Goal: Information Seeking & Learning: Learn about a topic

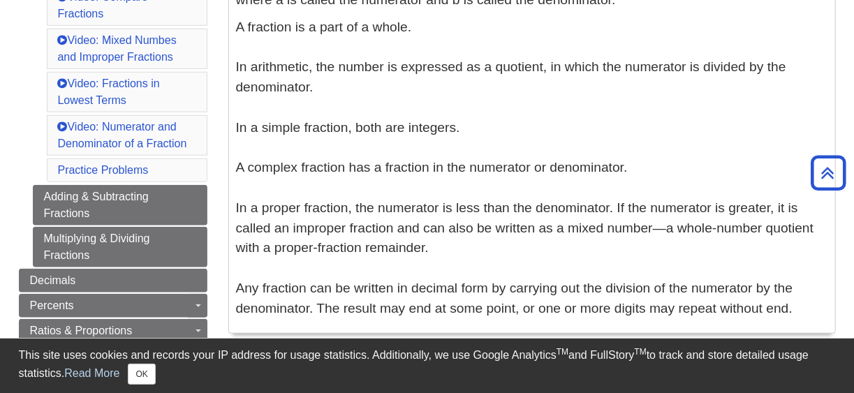
scroll to position [489, 0]
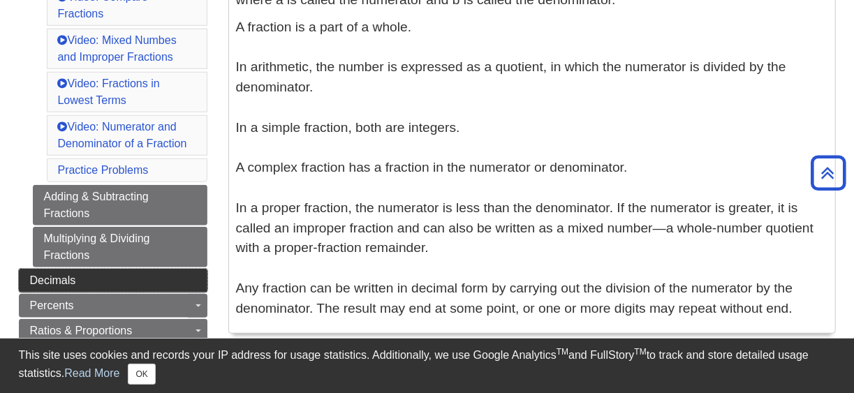
click at [169, 269] on link "Decimals" at bounding box center [113, 281] width 189 height 24
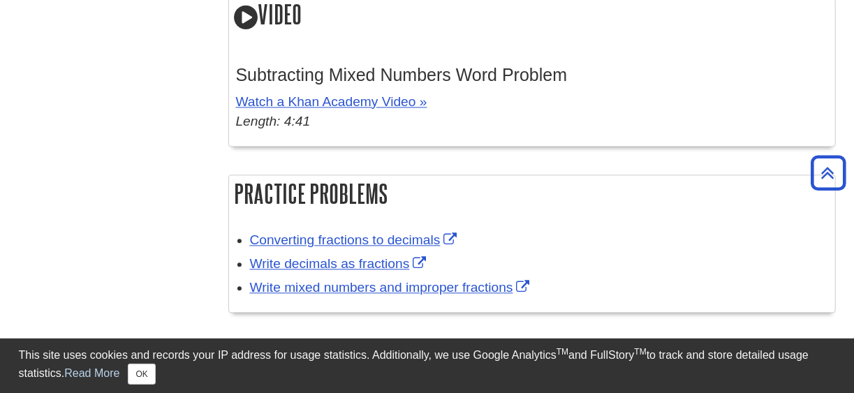
scroll to position [1536, 0]
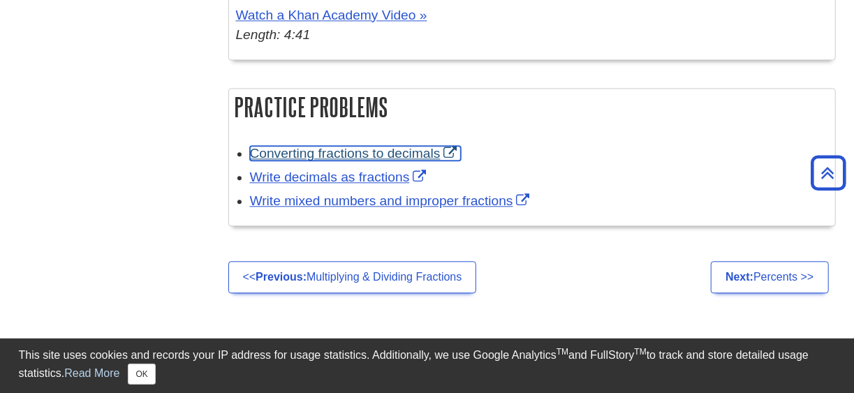
click at [385, 153] on link "Converting fractions to decimals" at bounding box center [355, 153] width 211 height 15
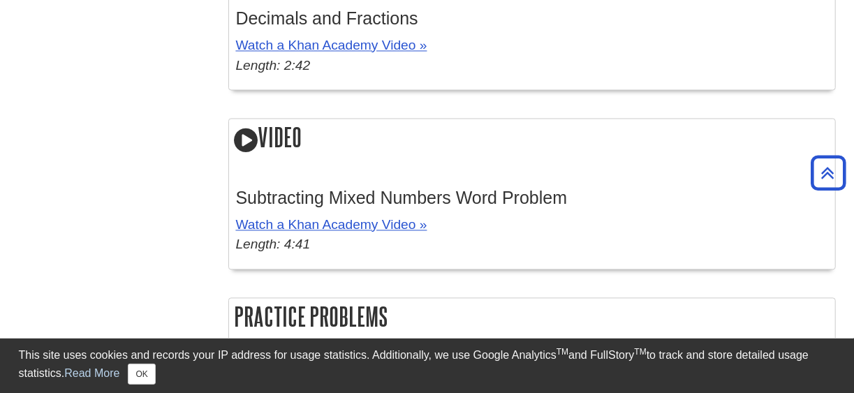
scroll to position [1257, 0]
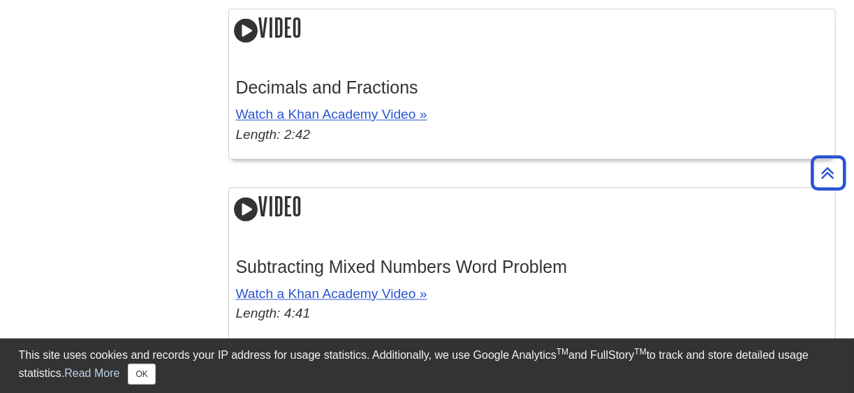
click at [249, 28] on icon at bounding box center [247, 31] width 24 height 28
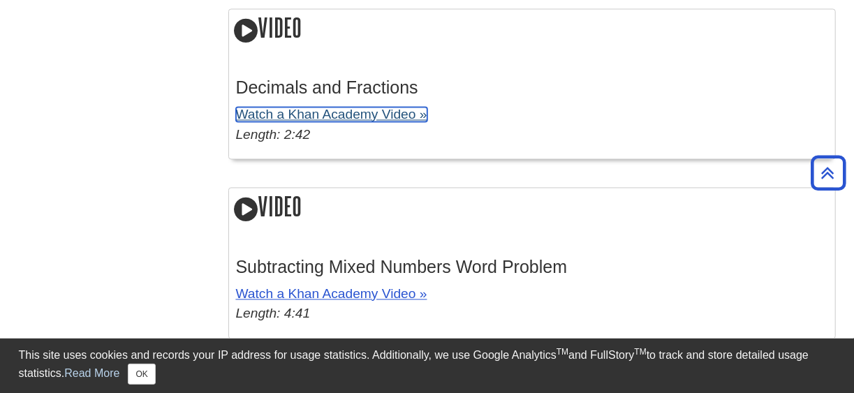
click at [367, 115] on link "Watch a Khan Academy Video »" at bounding box center [331, 115] width 191 height 15
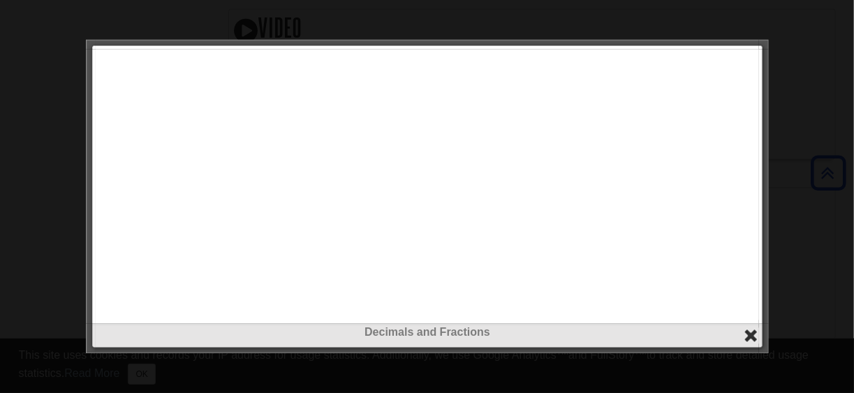
click at [753, 337] on button "close" at bounding box center [751, 336] width 16 height 16
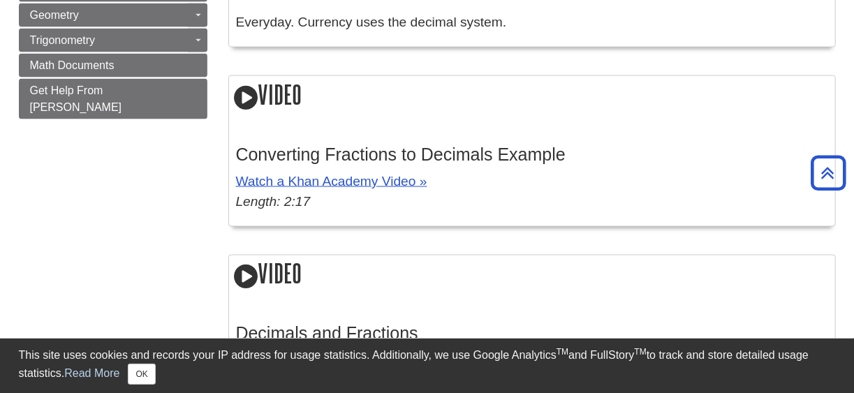
scroll to position [977, 0]
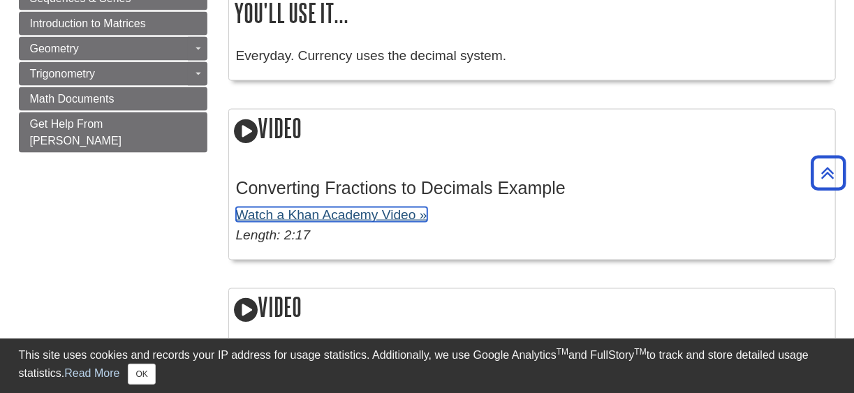
click at [401, 214] on link "Watch a Khan Academy Video »" at bounding box center [331, 214] width 191 height 15
